Goal: Task Accomplishment & Management: Manage account settings

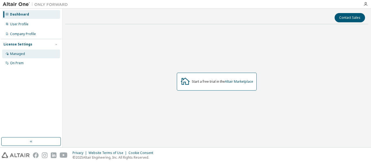
click at [11, 52] on div "Managed" at bounding box center [17, 54] width 15 height 4
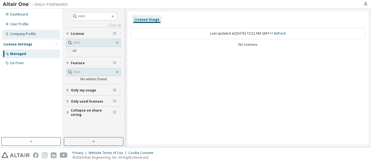
click at [22, 36] on div "Company Profile" at bounding box center [31, 34] width 58 height 9
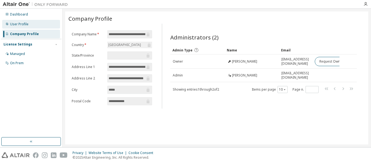
click at [14, 24] on div "User Profile" at bounding box center [19, 24] width 18 height 4
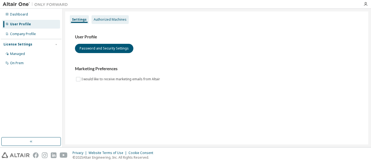
click at [106, 22] on div "Authorized Machines" at bounding box center [109, 19] width 37 height 9
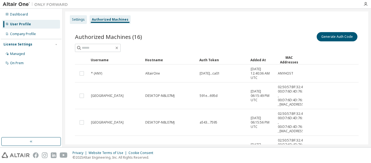
click at [74, 21] on div "Settings" at bounding box center [78, 19] width 13 height 4
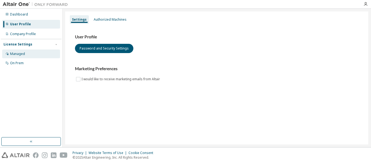
click at [10, 52] on div "Managed" at bounding box center [31, 53] width 58 height 9
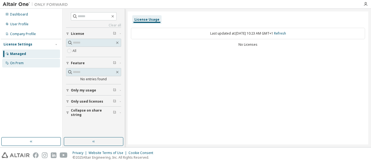
click at [12, 59] on div "On Prem" at bounding box center [31, 63] width 58 height 9
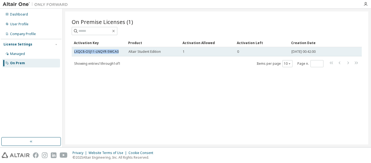
drag, startPoint x: 119, startPoint y: 51, endPoint x: 75, endPoint y: 55, distance: 44.1
click at [75, 55] on td "LXQC8-OSJ11-LNQYR-5WCA0" at bounding box center [99, 51] width 54 height 9
copy link "LXQC8-OSJ11-LNQYR-5WCA0"
click at [221, 51] on div "1" at bounding box center [207, 51] width 49 height 4
click at [100, 53] on link "LXQC8-OSJ11-LNQYR-5WCA0" at bounding box center [96, 51] width 45 height 5
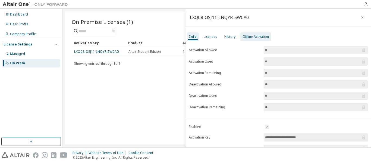
click at [255, 37] on div "Offline Activation" at bounding box center [255, 36] width 26 height 4
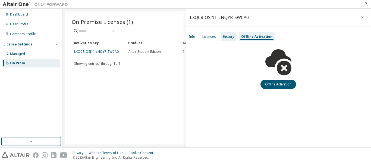
click at [234, 40] on div "History" at bounding box center [228, 36] width 15 height 9
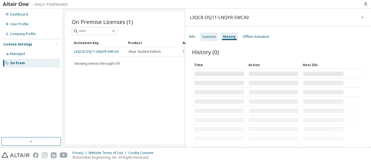
click at [212, 40] on div "Licenses" at bounding box center [209, 36] width 18 height 9
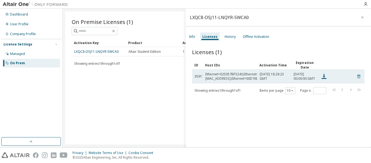
click at [358, 77] on icon at bounding box center [358, 76] width 1 height 1
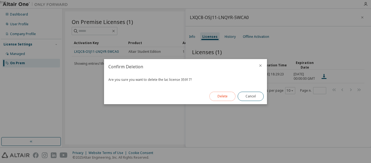
click at [227, 98] on button "Delete" at bounding box center [222, 95] width 26 height 9
click at [252, 98] on button "Close" at bounding box center [251, 95] width 26 height 9
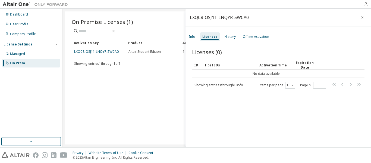
click at [127, 96] on div "On Premise Licenses (1) Clear Load Save Save As Field Operator Value Select fil…" at bounding box center [216, 77] width 303 height 133
click at [360, 16] on icon "button" at bounding box center [362, 17] width 4 height 4
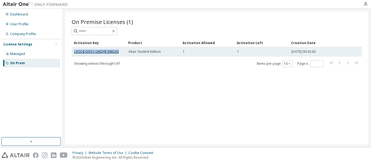
drag, startPoint x: 122, startPoint y: 53, endPoint x: 74, endPoint y: 53, distance: 48.3
click at [74, 53] on div "LXQC8-OSJ11-LNQYR-5WCA0" at bounding box center [98, 51] width 49 height 4
copy link "LXQC8-OSJ11-LNQYR-5WCA0"
